Goal: Check status: Check status

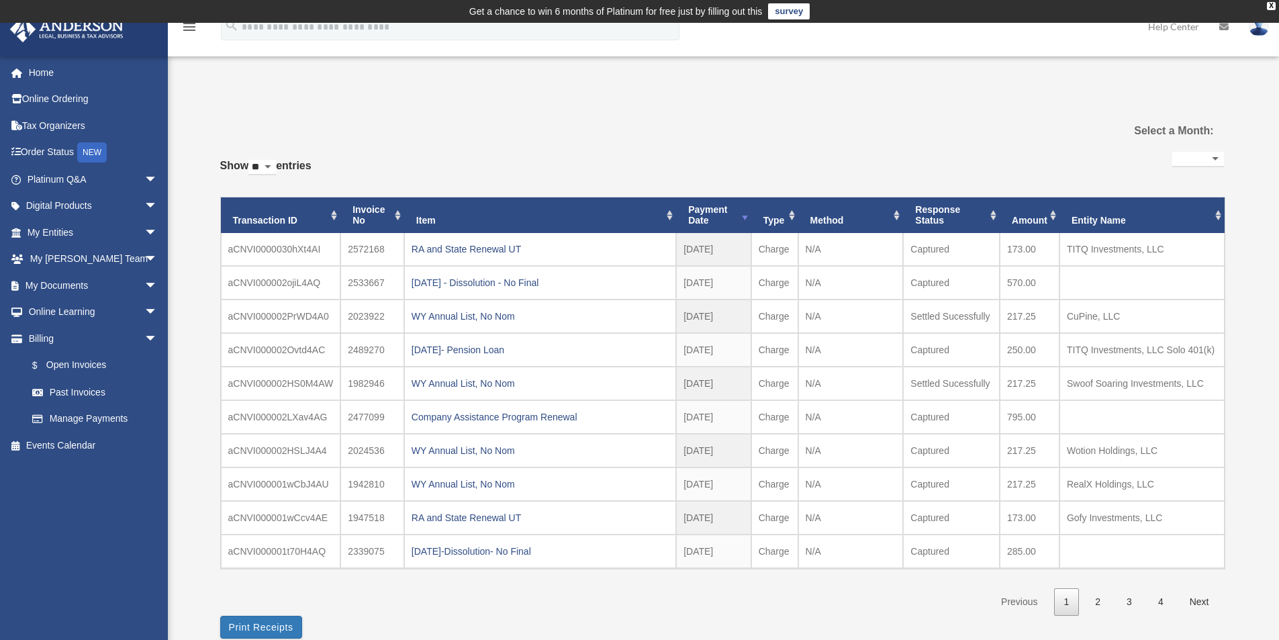
select select
click at [60, 369] on link "$ Open Invoices" at bounding box center [98, 366] width 159 height 28
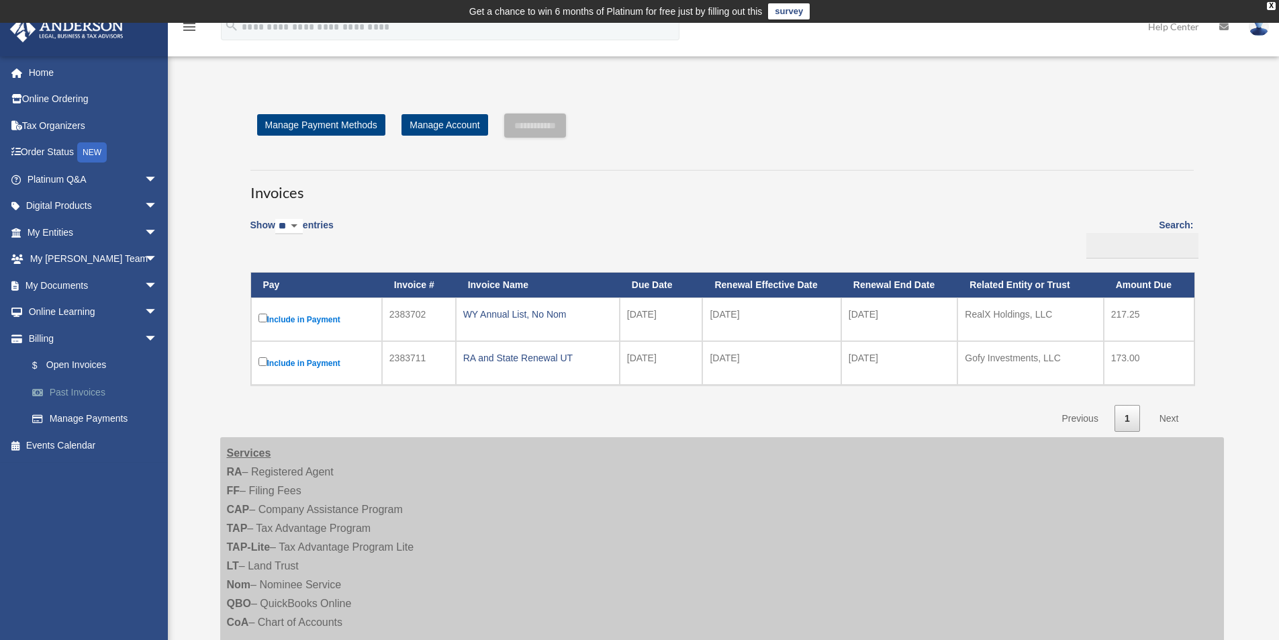
click at [64, 396] on link "Past Invoices" at bounding box center [98, 392] width 159 height 27
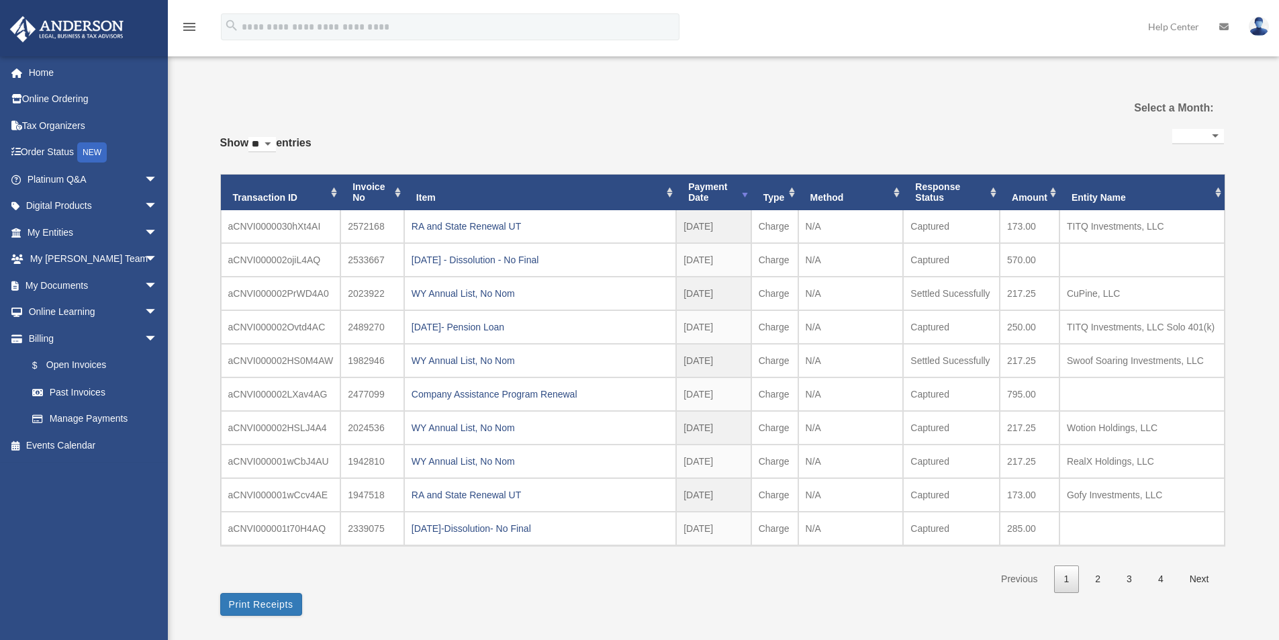
select select
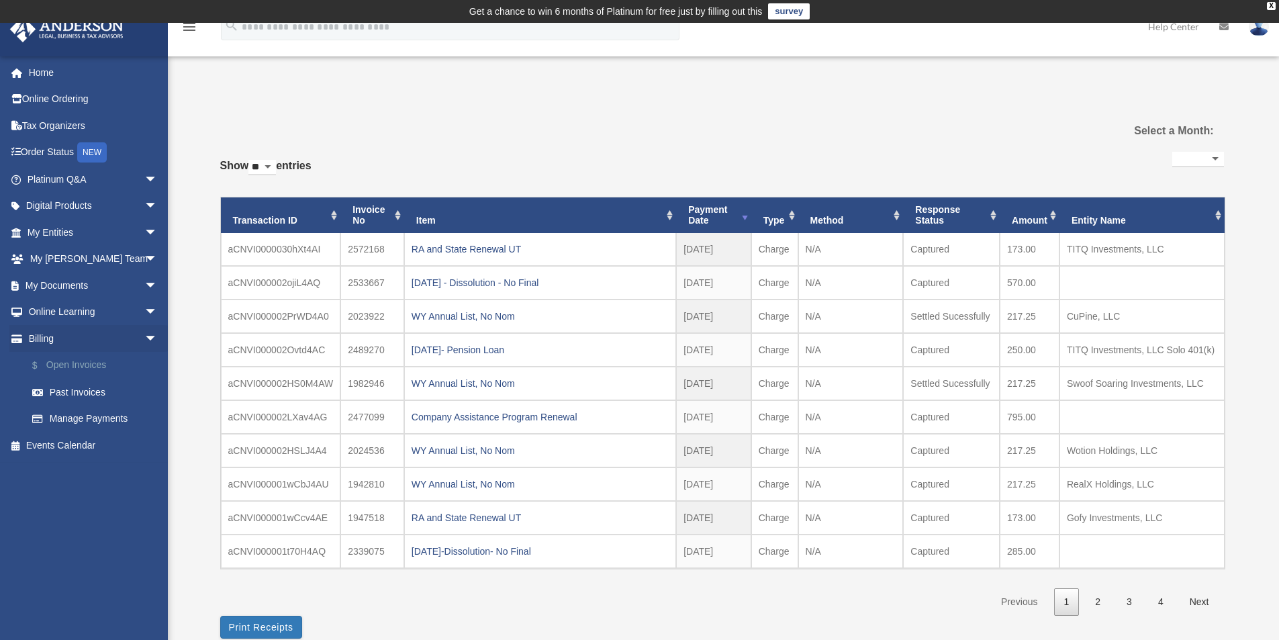
click at [91, 369] on link "$ Open Invoices" at bounding box center [98, 366] width 159 height 28
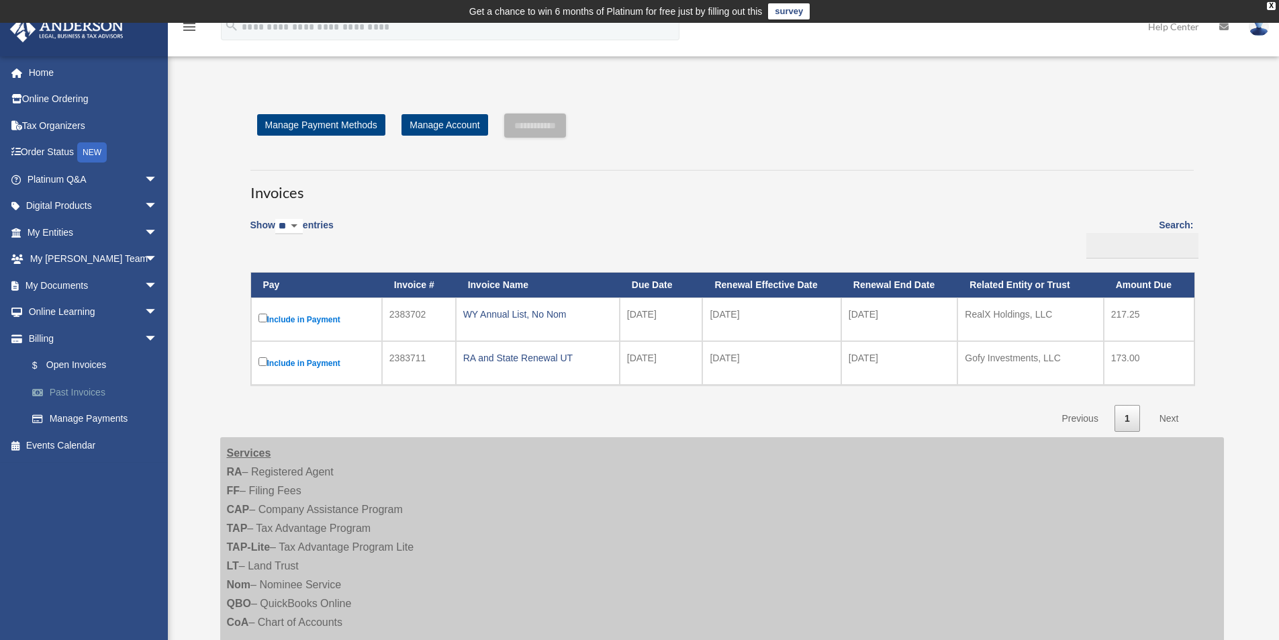
click at [93, 387] on link "Past Invoices" at bounding box center [98, 392] width 159 height 27
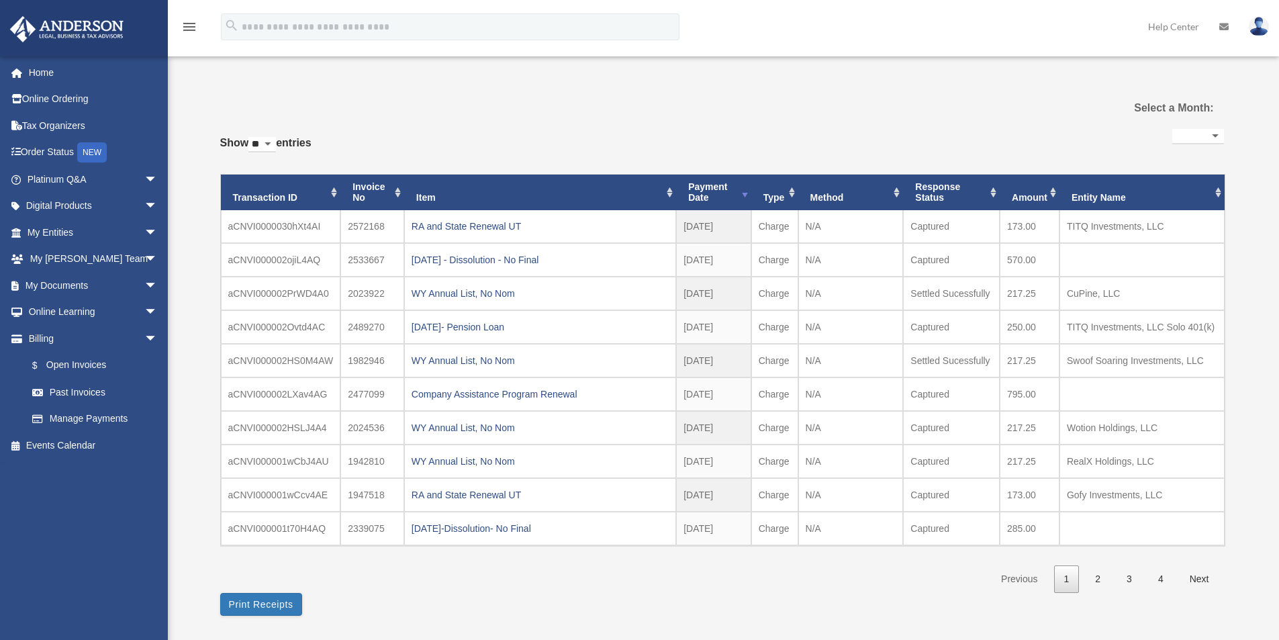
select select
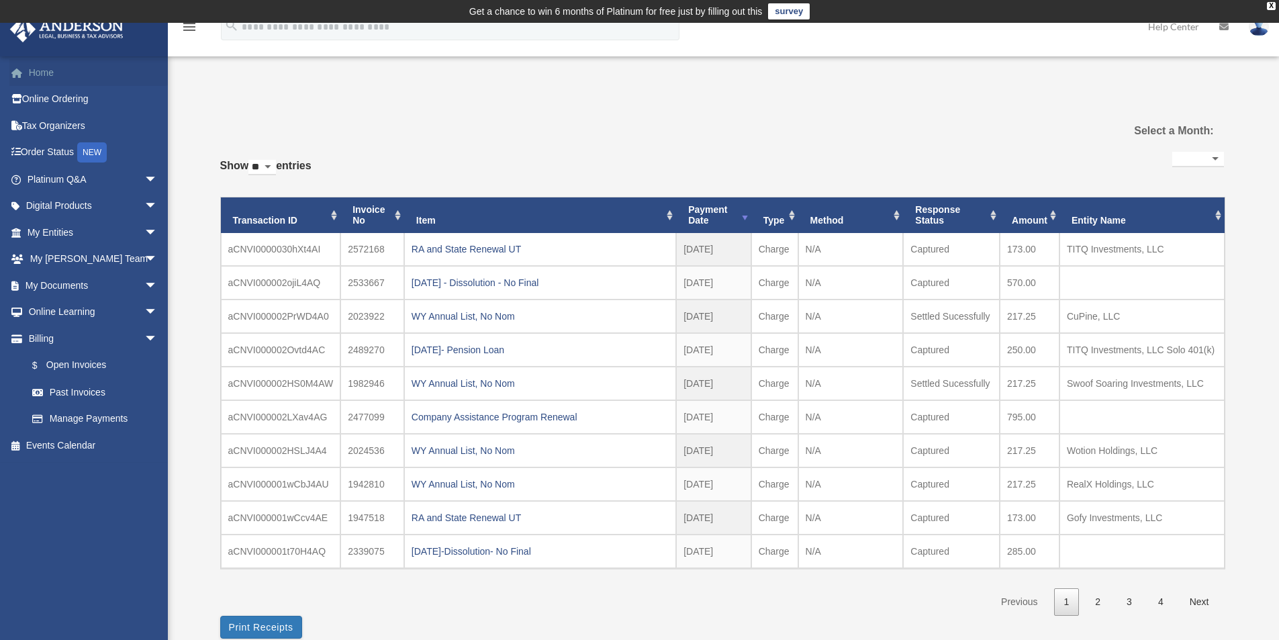
click at [39, 75] on link "Home" at bounding box center [93, 72] width 169 height 27
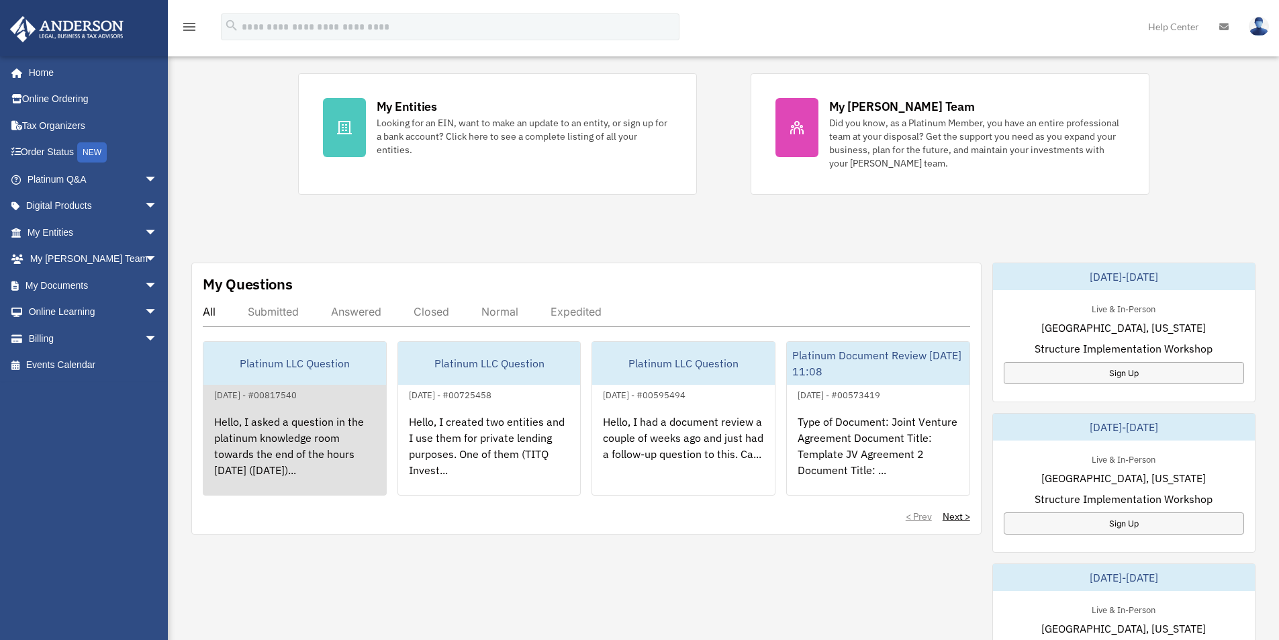
scroll to position [336, 0]
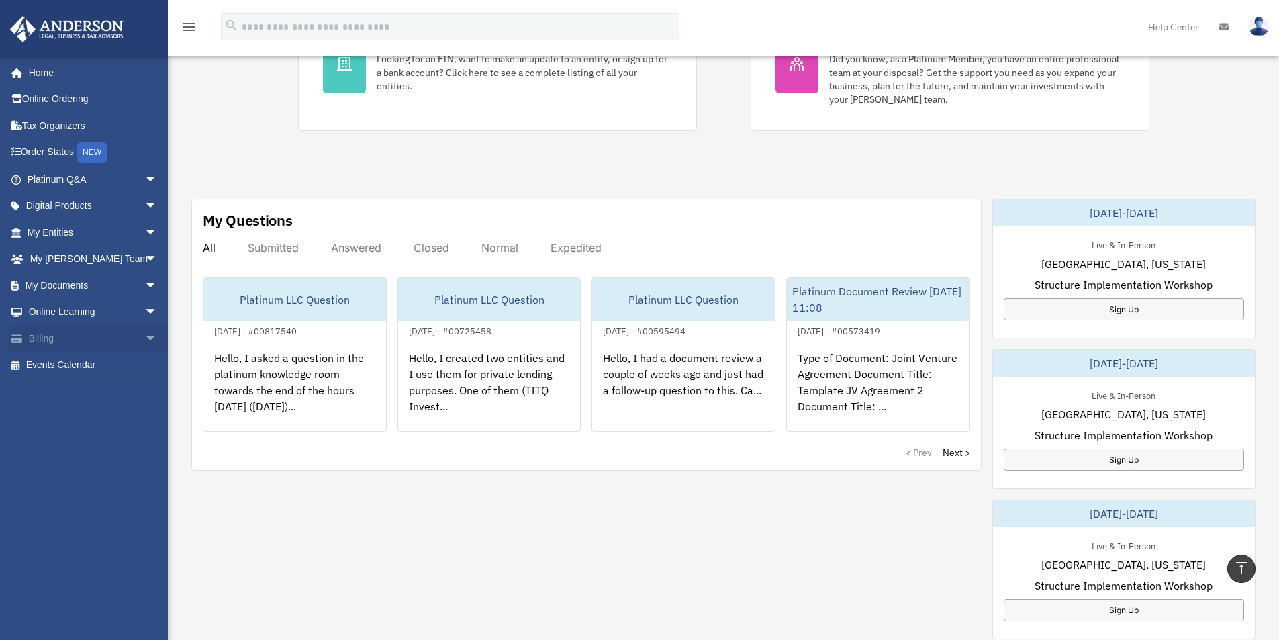
click at [144, 338] on span "arrow_drop_down" at bounding box center [157, 339] width 27 height 28
click at [95, 360] on link "$ Open Invoices" at bounding box center [98, 366] width 159 height 28
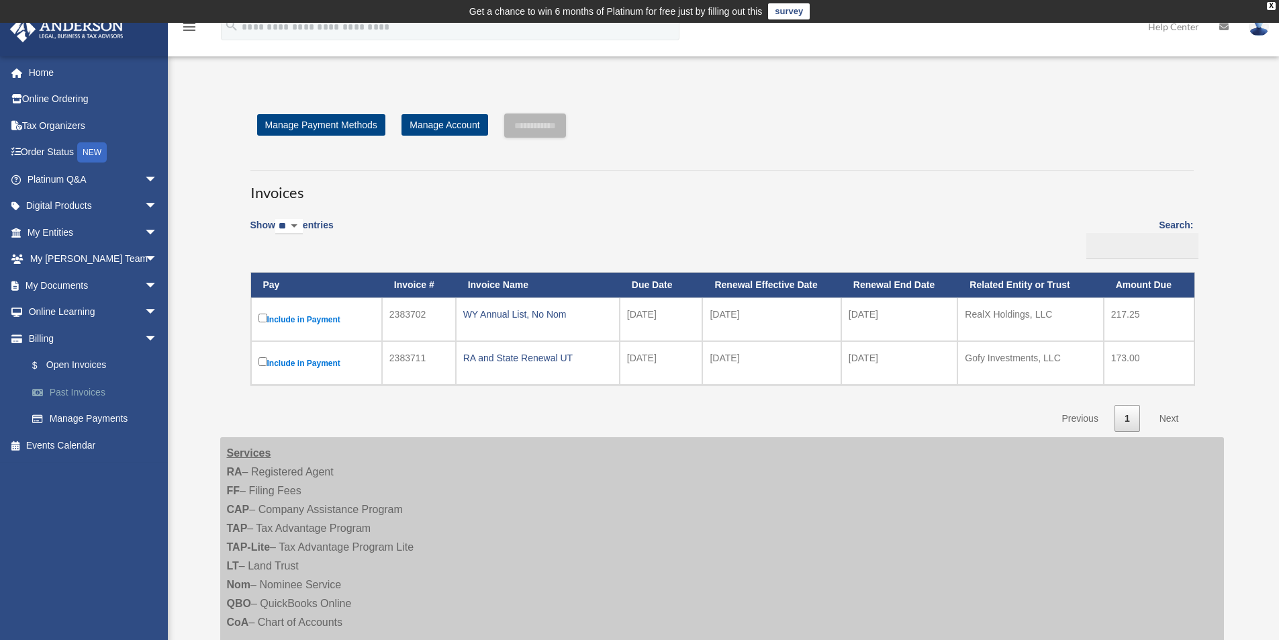
click at [91, 393] on link "Past Invoices" at bounding box center [98, 392] width 159 height 27
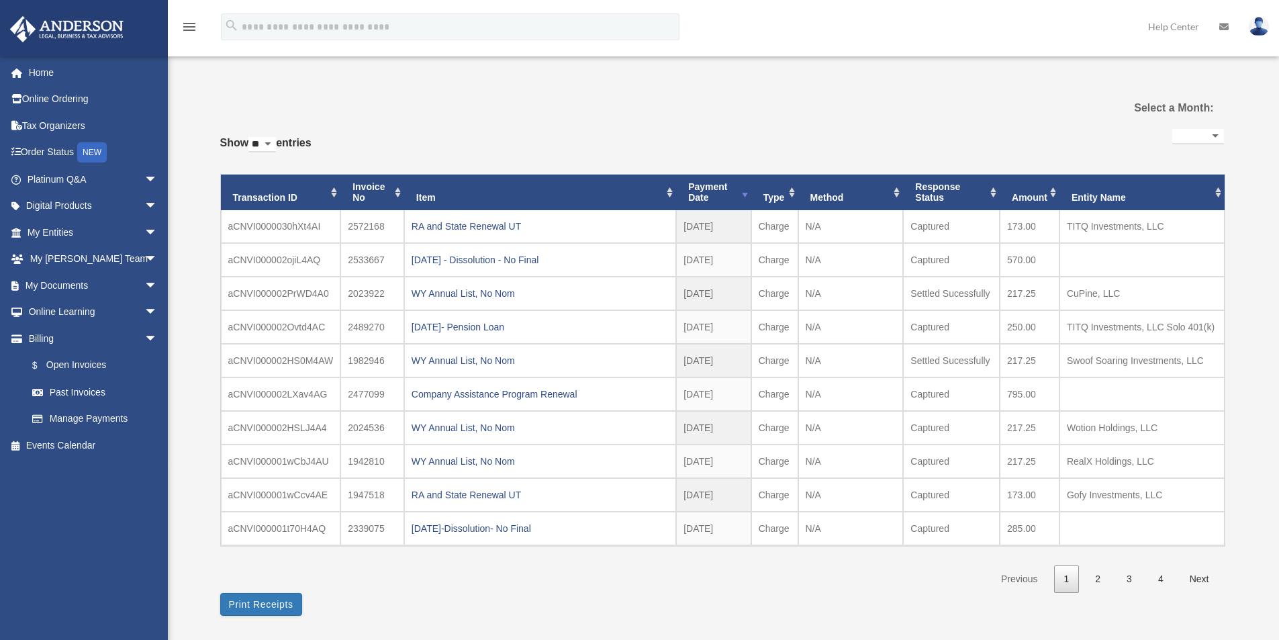
select select
